Goal: Transaction & Acquisition: Purchase product/service

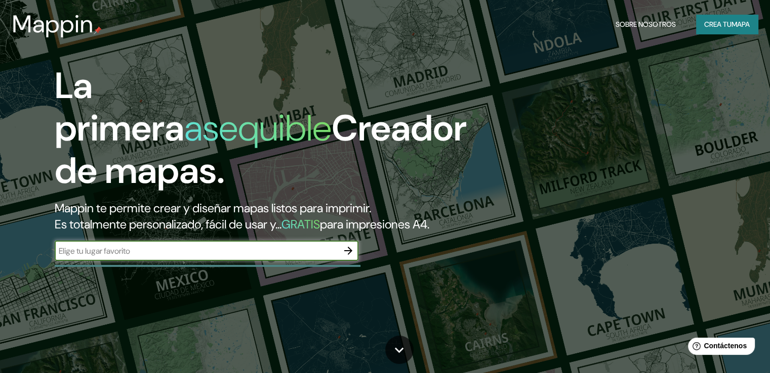
click at [307, 257] on input "text" at bounding box center [196, 251] width 283 height 12
type input "puebla"
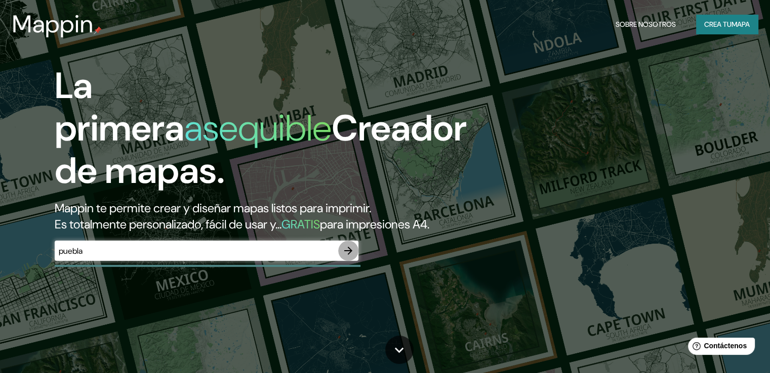
click at [345, 255] on icon "button" at bounding box center [348, 251] width 8 height 8
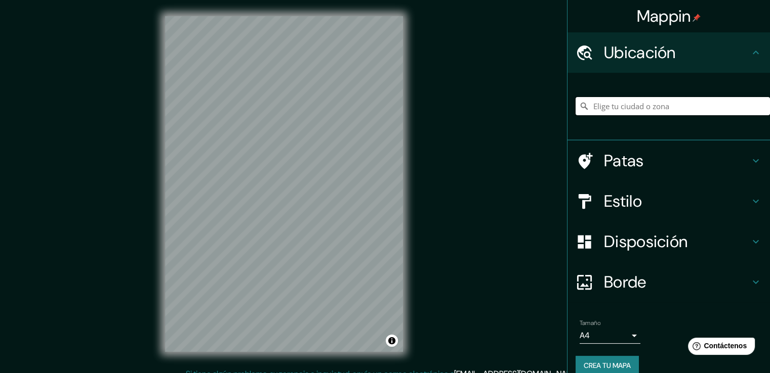
click at [616, 108] on input "Elige tu ciudad o zona" at bounding box center [672, 106] width 194 height 18
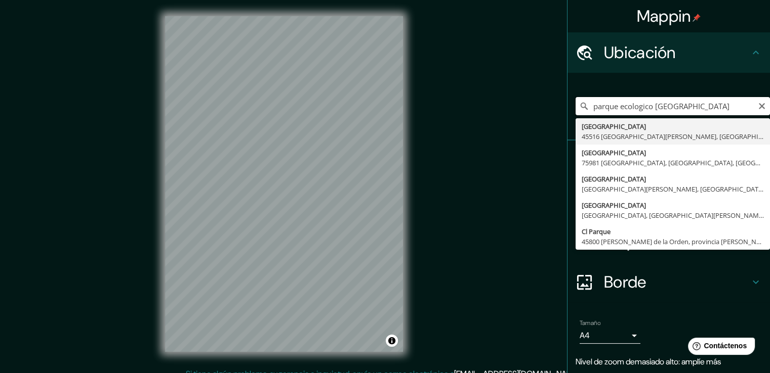
type input "parque ecologico [GEOGRAPHIC_DATA]"
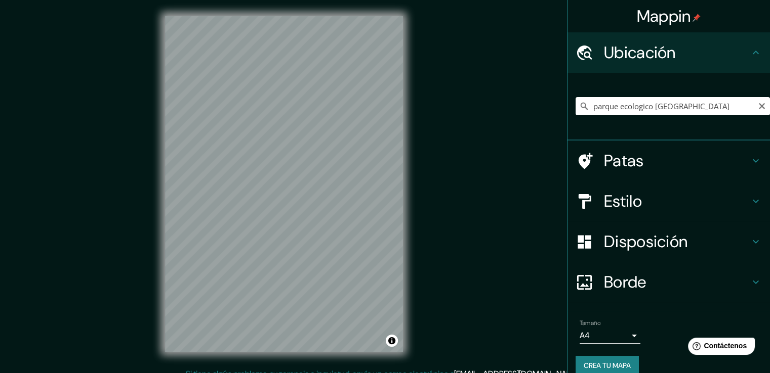
click at [633, 194] on font "Estilo" at bounding box center [623, 201] width 38 height 21
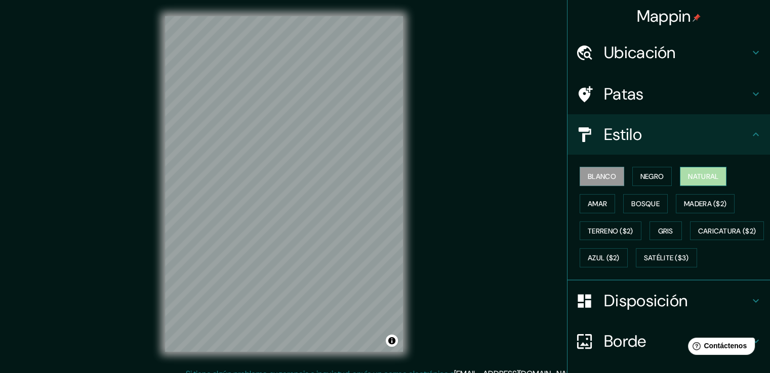
click at [696, 173] on font "Natural" at bounding box center [703, 176] width 30 height 9
click at [601, 209] on button "Amar" at bounding box center [596, 203] width 35 height 19
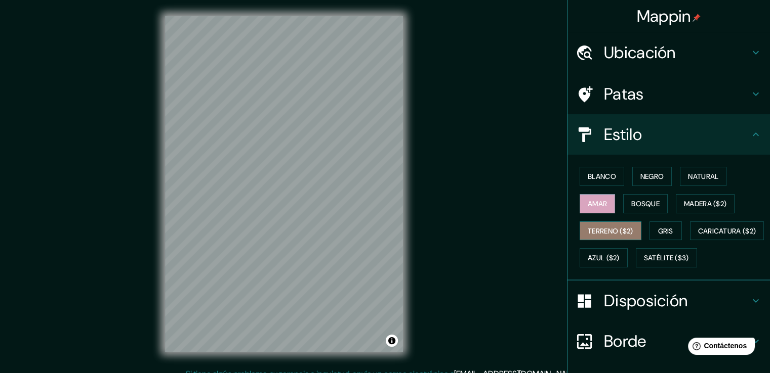
click at [611, 227] on font "Terreno ($2)" at bounding box center [610, 231] width 46 height 9
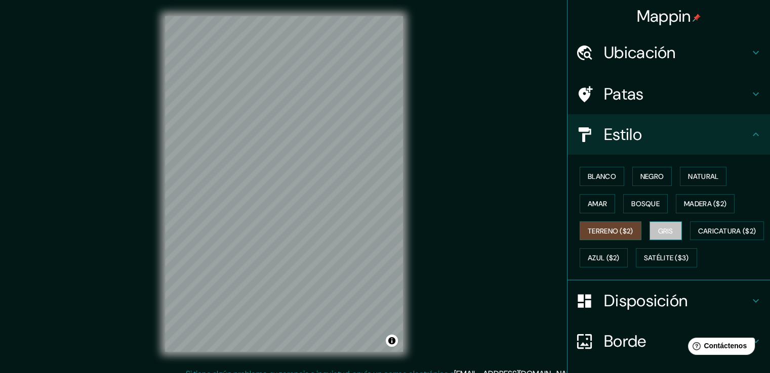
click at [667, 230] on font "Gris" at bounding box center [665, 231] width 15 height 9
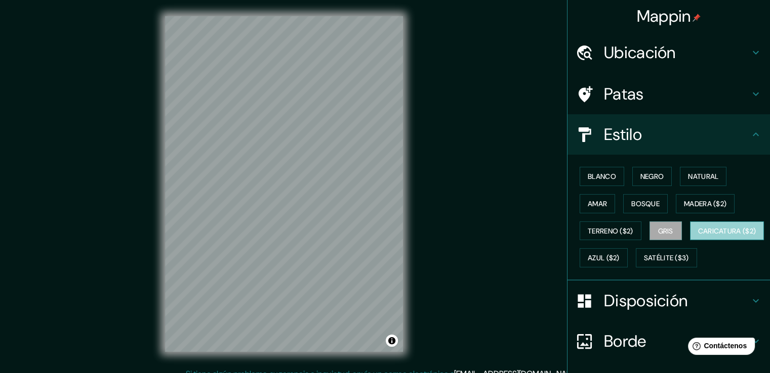
click at [698, 236] on font "Caricatura ($2)" at bounding box center [727, 231] width 58 height 9
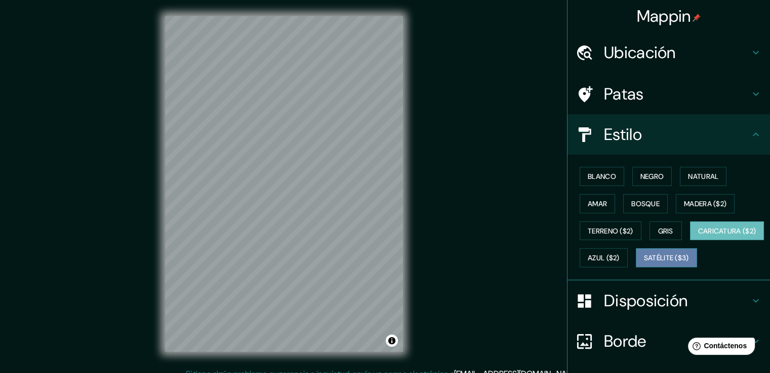
click at [636, 268] on button "Satélite ($3)" at bounding box center [666, 257] width 61 height 19
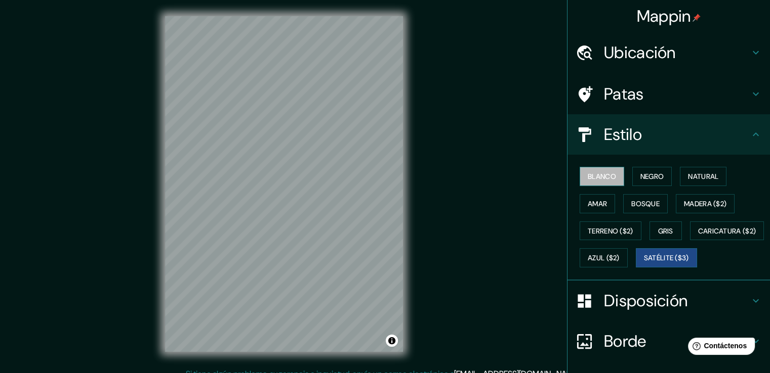
click at [594, 185] on button "Blanco" at bounding box center [601, 176] width 45 height 19
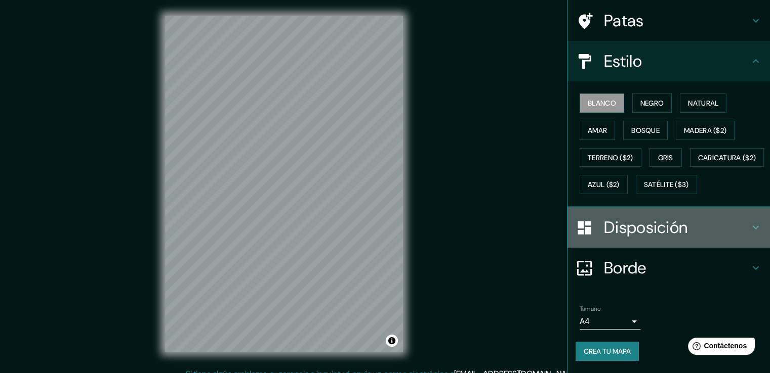
click at [627, 231] on font "Disposición" at bounding box center [645, 227] width 83 height 21
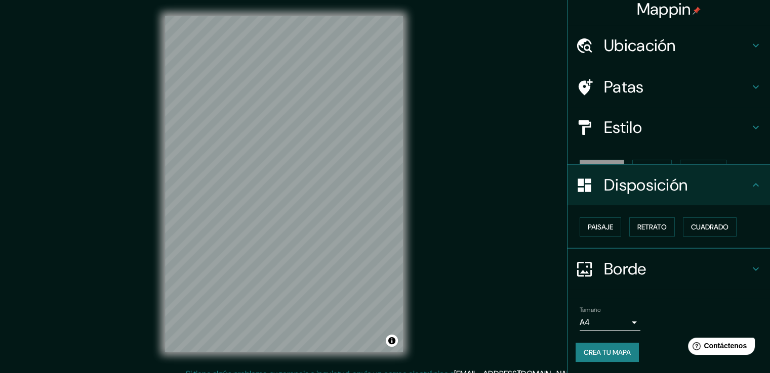
scroll to position [0, 0]
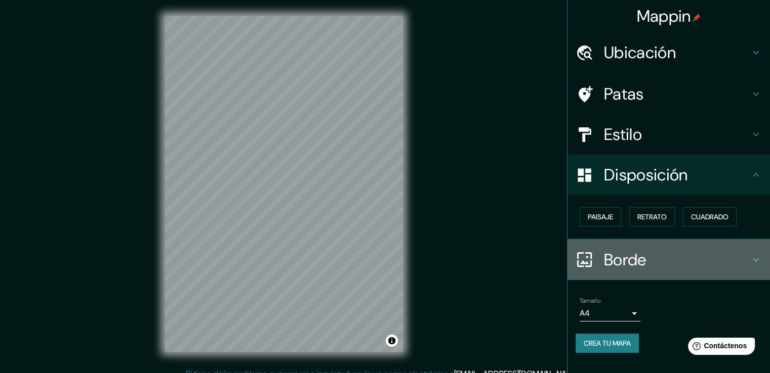
click at [599, 274] on div "Borde" at bounding box center [668, 260] width 202 height 40
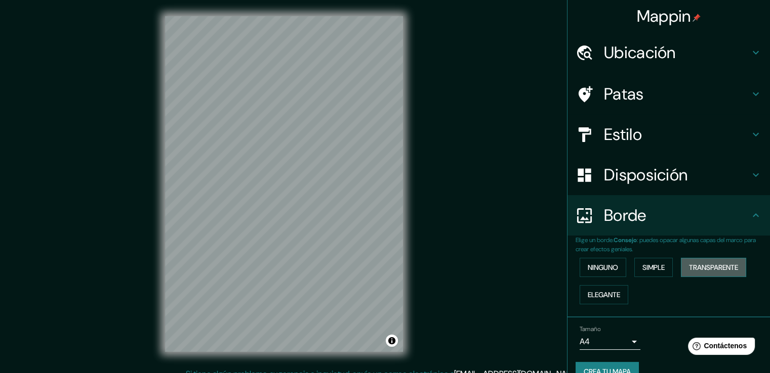
click at [700, 267] on font "Transparente" at bounding box center [713, 267] width 49 height 9
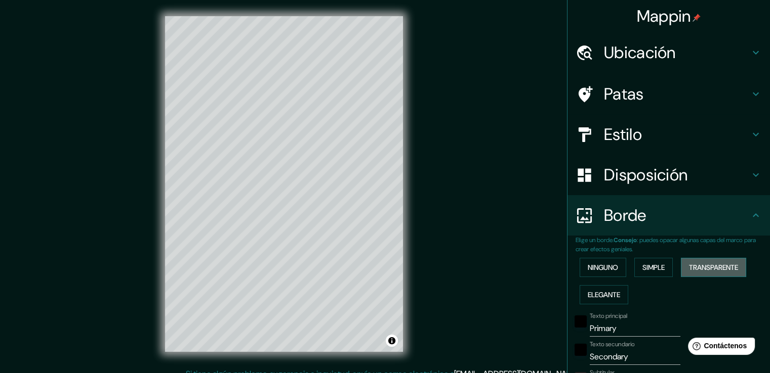
click at [700, 267] on font "Transparente" at bounding box center [713, 267] width 49 height 9
type input "226"
type input "38"
click at [587, 299] on font "Elegante" at bounding box center [603, 294] width 32 height 13
click at [597, 261] on font "Ninguno" at bounding box center [602, 267] width 30 height 13
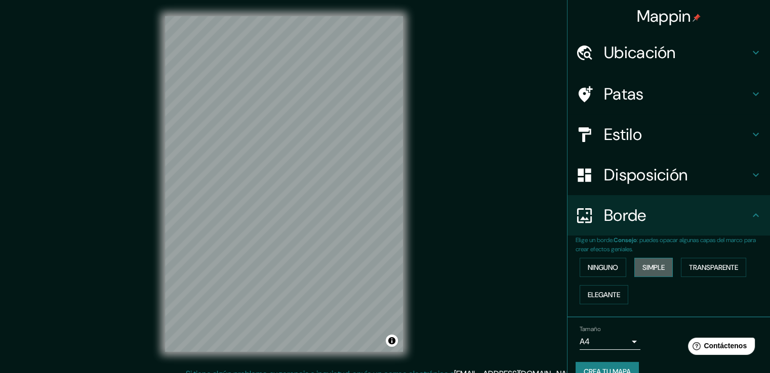
click at [642, 263] on font "Simple" at bounding box center [653, 267] width 22 height 9
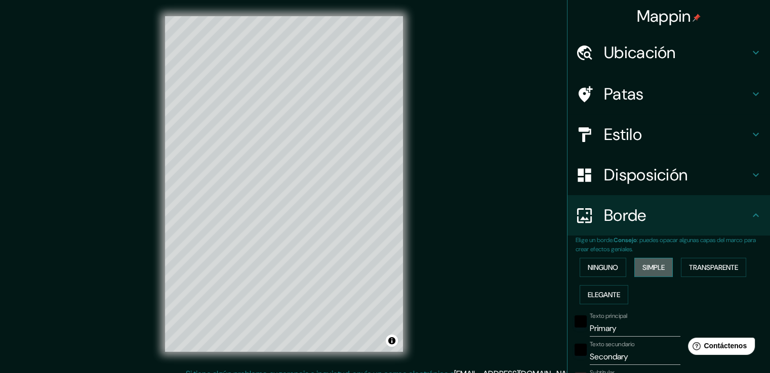
click at [642, 263] on font "Simple" at bounding box center [653, 267] width 22 height 9
type input "38"
click at [579, 265] on button "Ninguno" at bounding box center [602, 267] width 47 height 19
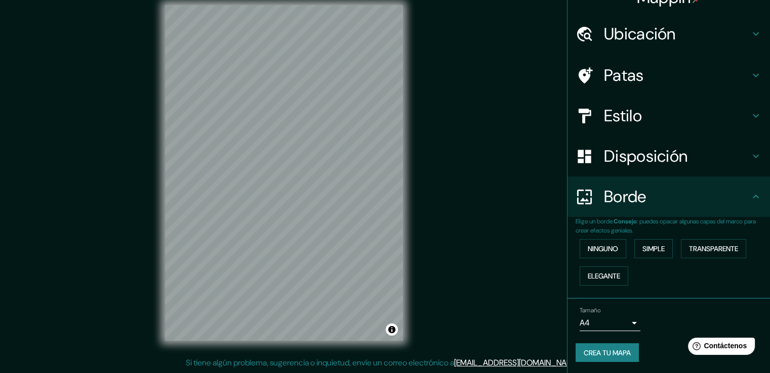
scroll to position [11, 0]
click at [601, 350] on font "Crea tu mapa" at bounding box center [606, 353] width 47 height 9
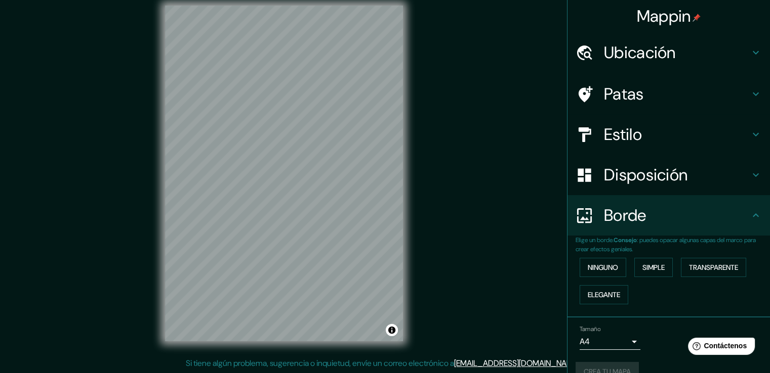
scroll to position [19, 0]
